Goal: Connect with others: Connect with others

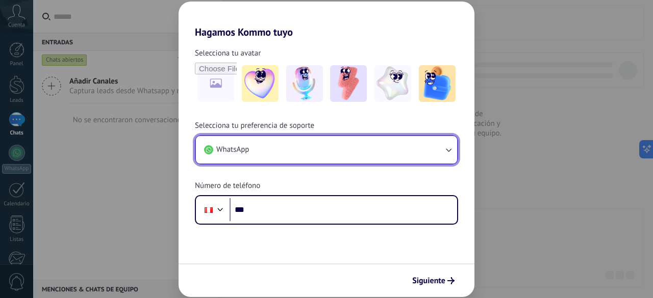
click at [336, 154] on button "WhatsApp" at bounding box center [326, 150] width 261 height 28
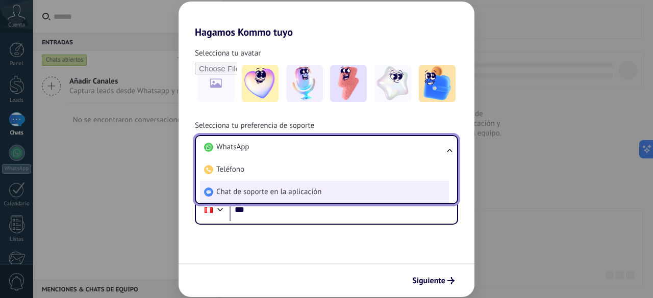
click at [255, 192] on span "Chat de soporte en la aplicación" at bounding box center [268, 192] width 105 height 10
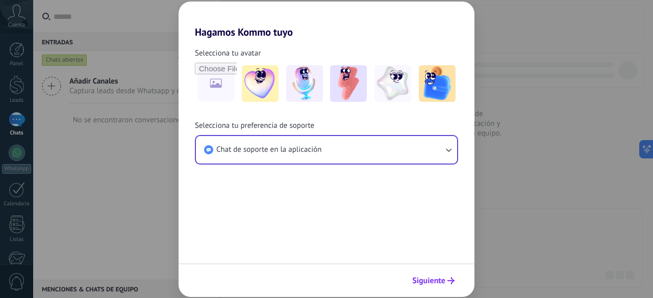
click at [432, 280] on span "Siguiente" at bounding box center [428, 280] width 33 height 7
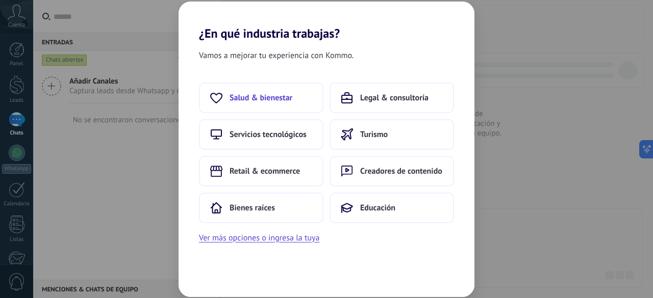
click at [267, 93] on span "Salud & bienestar" at bounding box center [260, 98] width 63 height 10
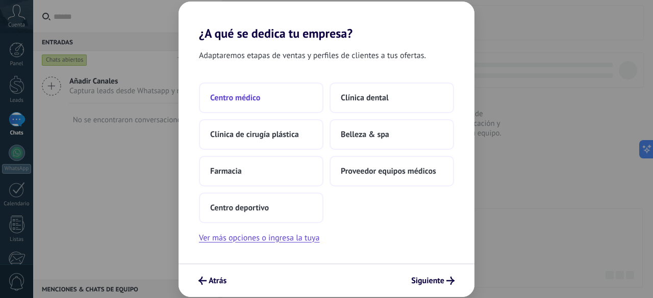
click at [257, 98] on span "Centro médico" at bounding box center [235, 98] width 50 height 10
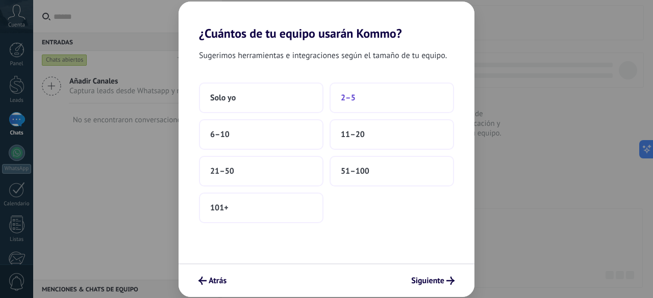
click at [349, 101] on span "2–5" at bounding box center [348, 98] width 15 height 10
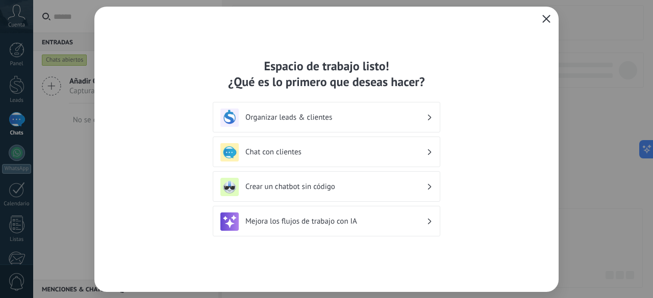
click at [272, 149] on h3 "Chat con clientes" at bounding box center [335, 152] width 181 height 10
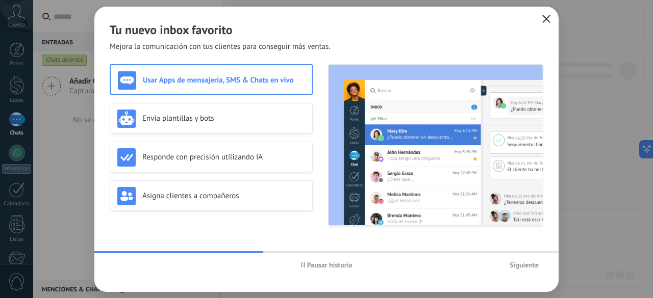
click at [520, 263] on span "Siguiente" at bounding box center [523, 265] width 29 height 7
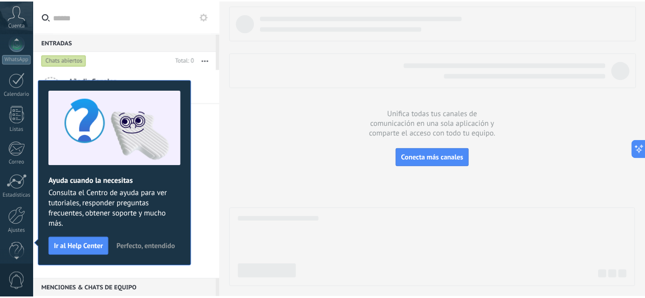
scroll to position [125, 0]
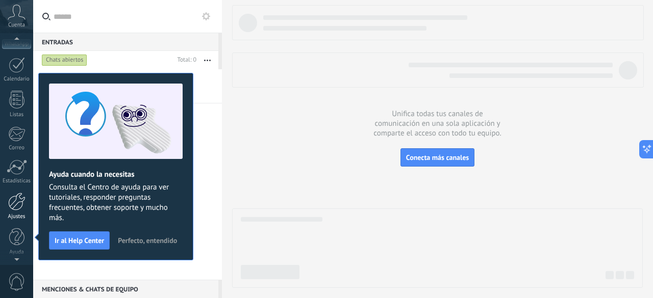
click at [17, 207] on div at bounding box center [16, 202] width 17 height 18
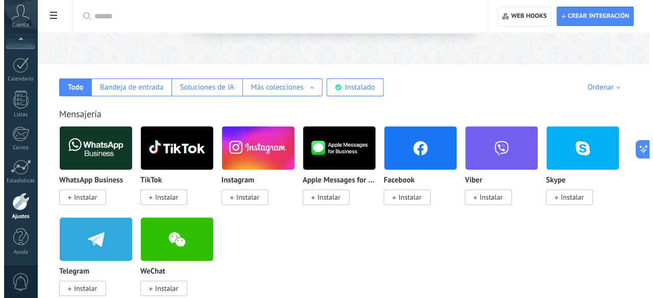
scroll to position [140, 0]
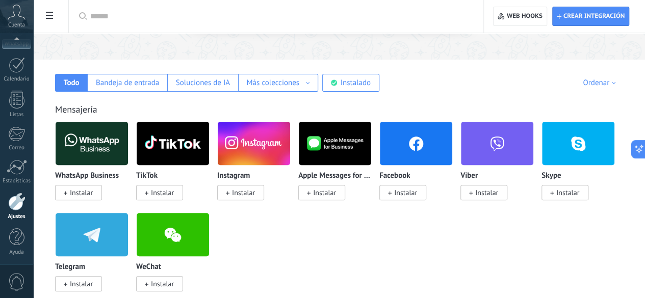
click at [426, 185] on span "Instalar" at bounding box center [402, 192] width 47 height 15
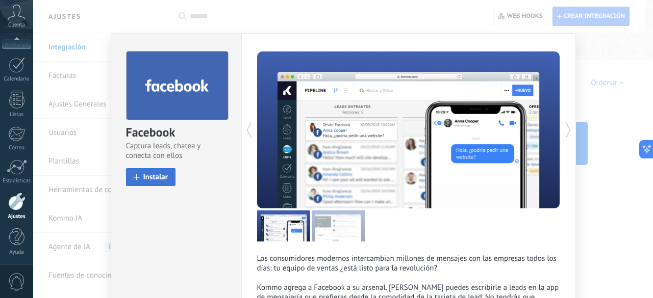
click at [163, 176] on span "Instalar" at bounding box center [155, 177] width 25 height 8
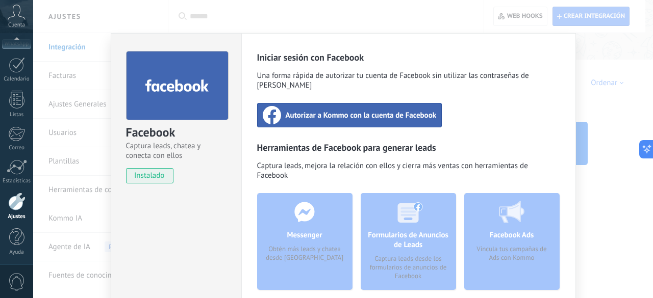
click at [354, 110] on span "Autorizar a Kommo con la cuenta de Facebook" at bounding box center [361, 115] width 151 height 10
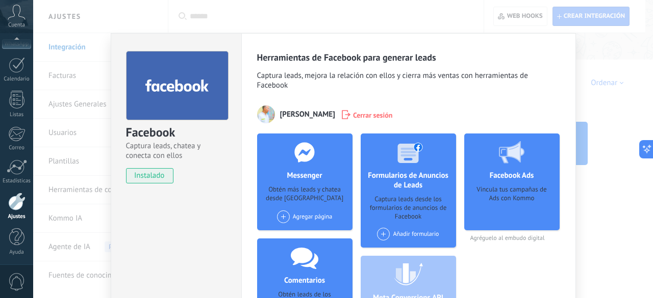
click at [313, 217] on div "Agregar página" at bounding box center [305, 217] width 56 height 13
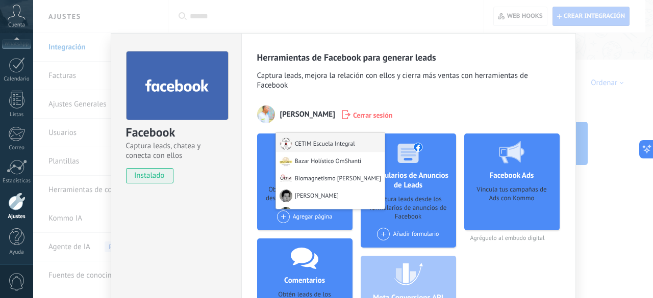
click at [324, 144] on div "CETIM Escuela Integral" at bounding box center [330, 143] width 109 height 20
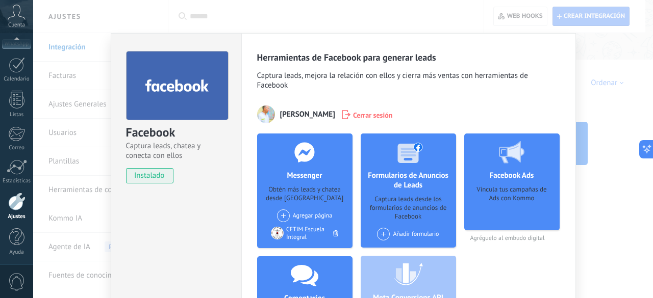
click at [302, 214] on div "Agregar página Bazar Holístico OmShanti Biomagnetismo [PERSON_NAME] Imanes CETI…" at bounding box center [305, 216] width 56 height 13
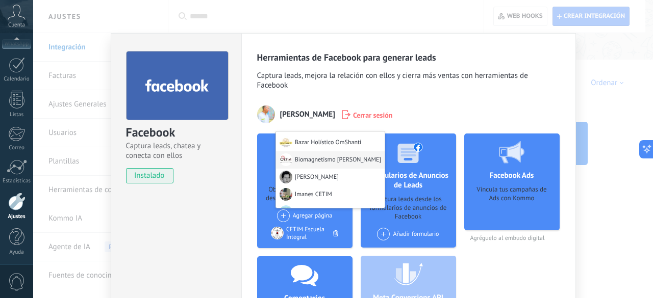
click at [315, 154] on div "Biomagnetismo [PERSON_NAME]" at bounding box center [330, 159] width 109 height 17
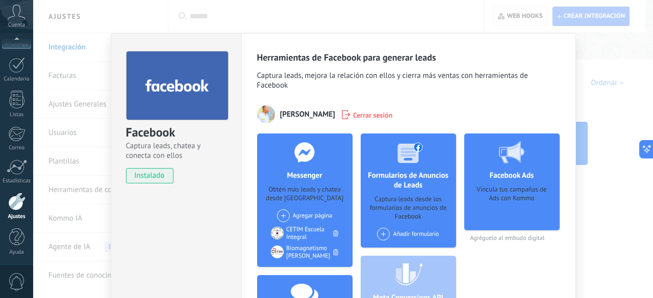
click at [312, 216] on div "Agregar página Bazar Holístico OmShanti [PERSON_NAME] Imanes CETIM EcoCentro Ho…" at bounding box center [305, 216] width 56 height 13
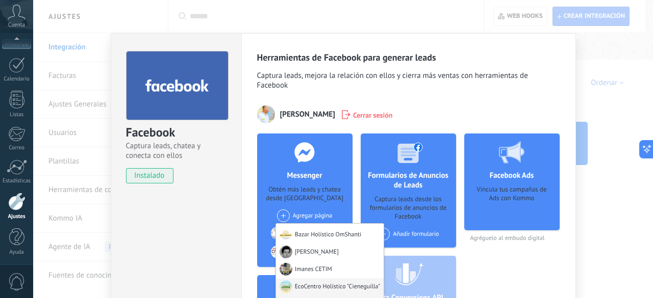
click at [320, 282] on div "EcoCentro Holístico "Cieneguilla"" at bounding box center [330, 288] width 108 height 20
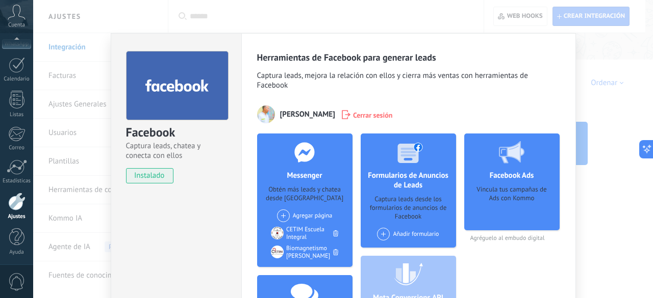
click at [302, 216] on div "Agregar página Bazar Holístico OmShanti [PERSON_NAME] Imanes CETIM EcoCentro Ho…" at bounding box center [305, 216] width 56 height 13
click at [299, 219] on div "Agregar página Bazar Holístico OmShanti [PERSON_NAME] Imanes CETIM" at bounding box center [305, 216] width 56 height 13
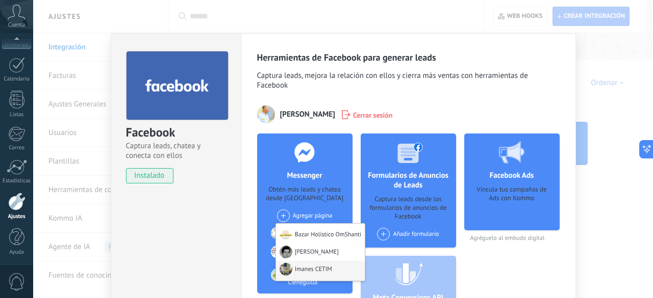
click at [303, 268] on div "Imanes CETIM" at bounding box center [320, 271] width 89 height 20
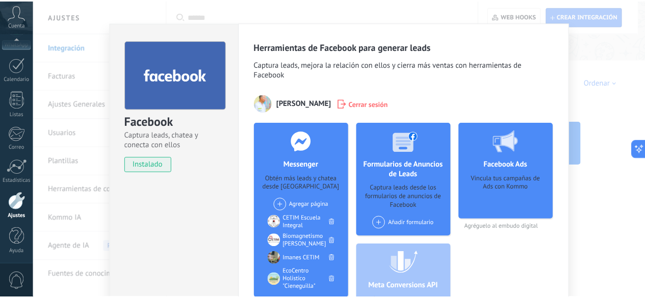
scroll to position [0, 0]
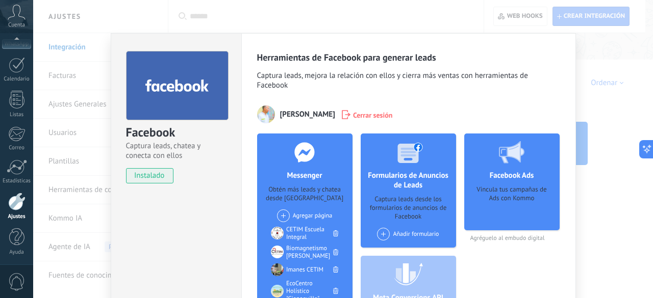
click at [611, 96] on div "Facebook Captura leads, chatea y conecta con ellos instalado Desinstalar Herram…" at bounding box center [343, 149] width 620 height 298
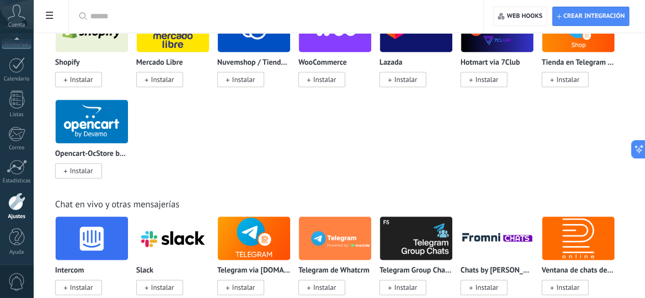
scroll to position [578, 0]
